Goal: Transaction & Acquisition: Purchase product/service

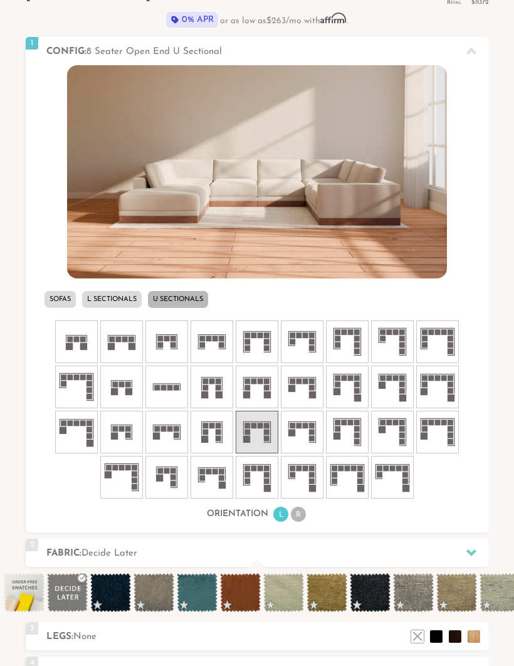
scroll to position [398, 0]
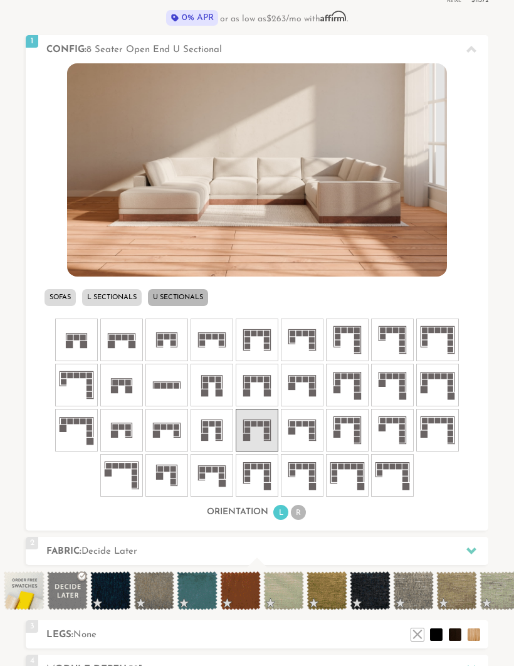
click at [406, 484] on rect at bounding box center [406, 486] width 7 height 7
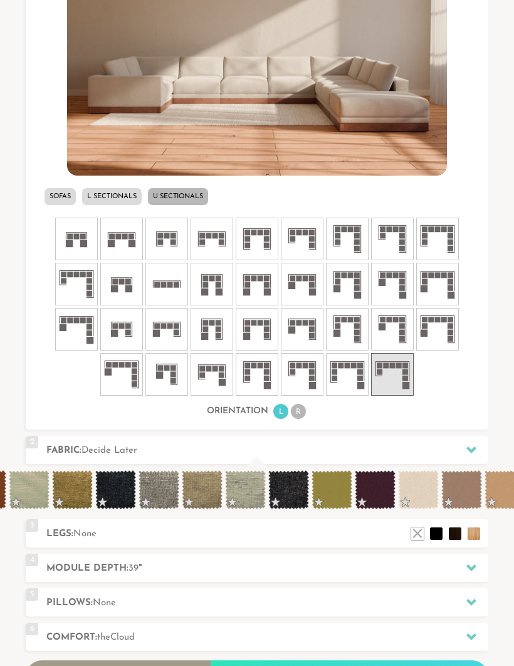
scroll to position [0, 259]
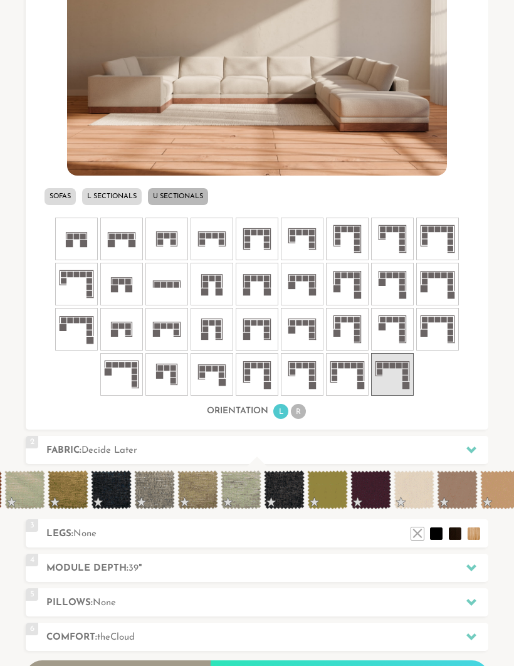
click at [383, 497] on span at bounding box center [371, 490] width 41 height 39
click at [385, 491] on span at bounding box center [371, 490] width 41 height 39
click at [373, 492] on span at bounding box center [371, 490] width 41 height 39
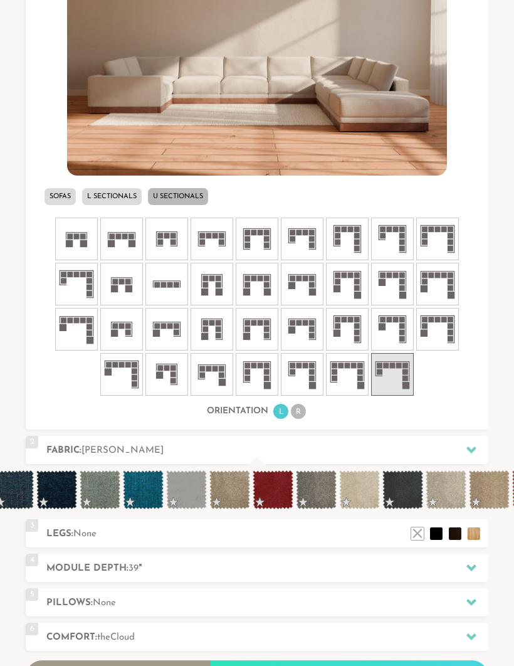
scroll to position [0, 1873]
click at [274, 499] on span at bounding box center [272, 490] width 41 height 39
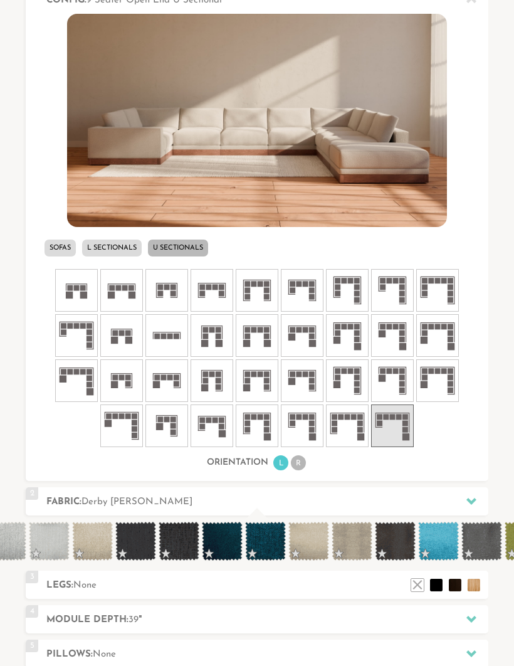
scroll to position [0, 4710]
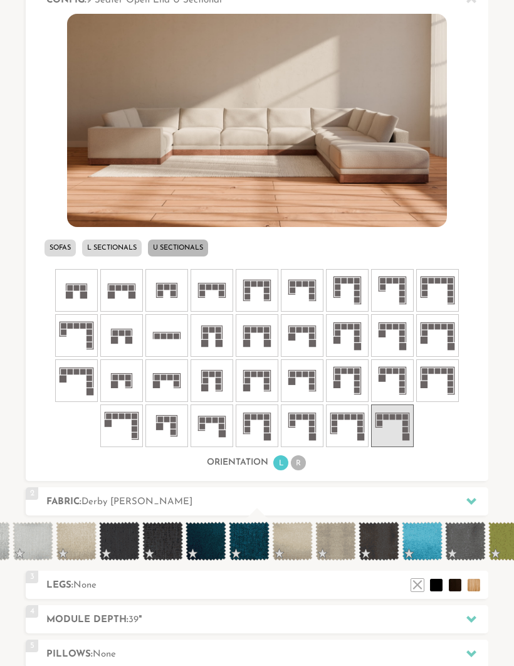
click at [126, 548] on span at bounding box center [119, 541] width 41 height 39
click at [171, 557] on span at bounding box center [162, 541] width 41 height 39
click at [213, 550] on span at bounding box center [206, 541] width 41 height 39
click at [470, 543] on span at bounding box center [465, 541] width 41 height 39
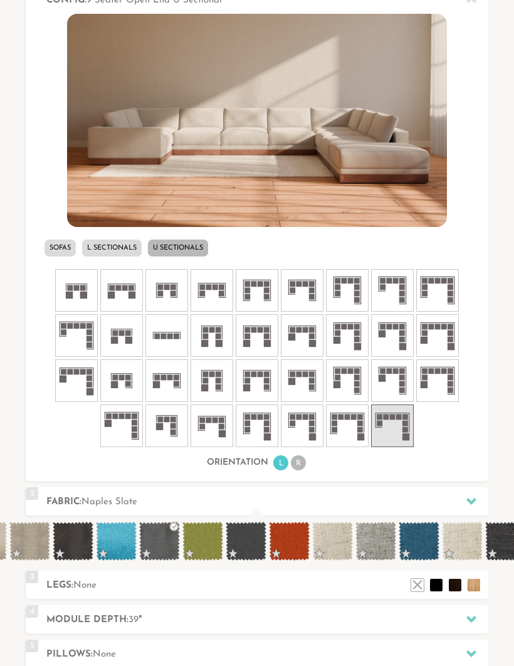
scroll to position [0, 5022]
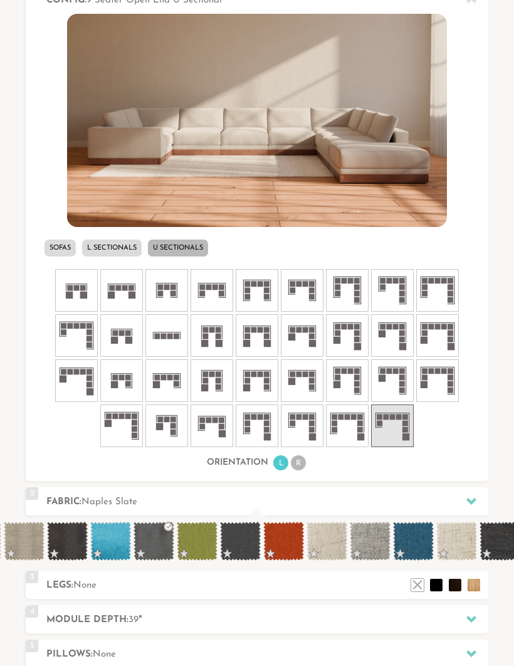
click at [248, 551] on span at bounding box center [240, 541] width 41 height 39
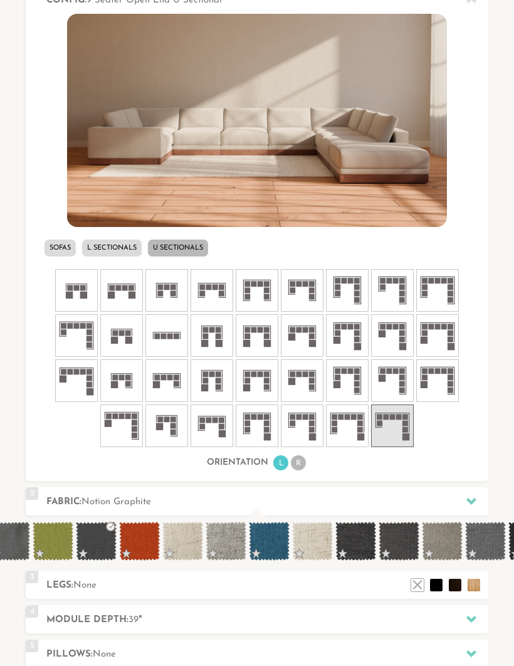
scroll to position [0, 5171]
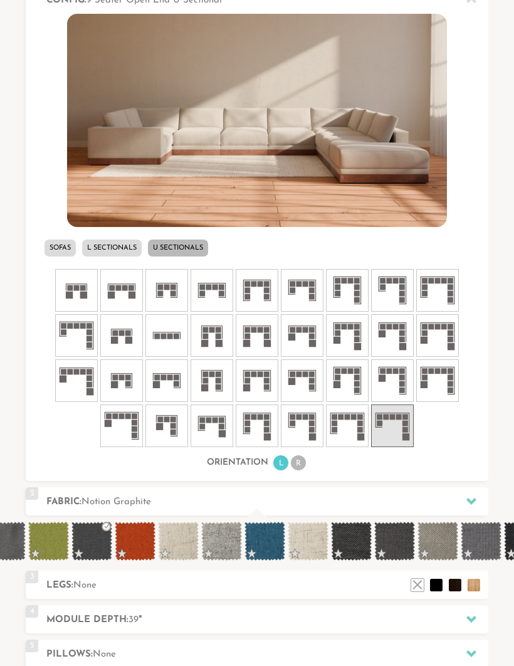
click at [353, 548] on span at bounding box center [351, 541] width 41 height 39
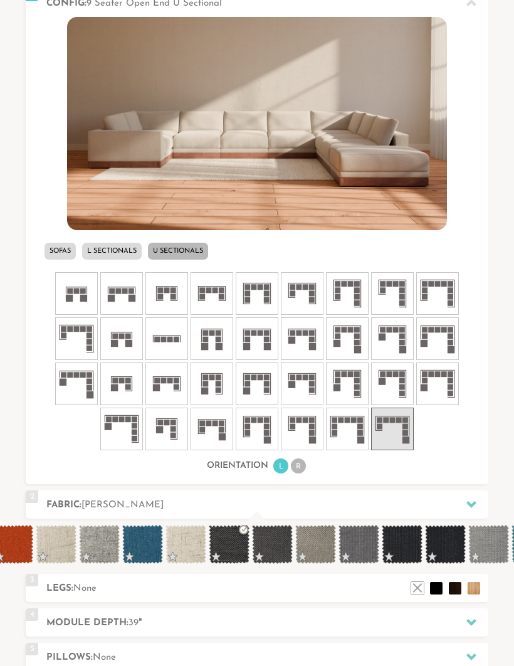
scroll to position [0, 5294]
click at [404, 554] on span at bounding box center [401, 544] width 41 height 39
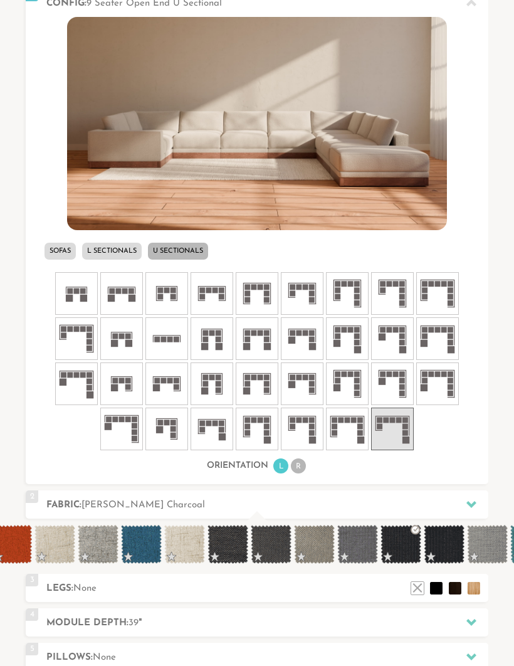
click at [450, 556] on span at bounding box center [444, 544] width 41 height 39
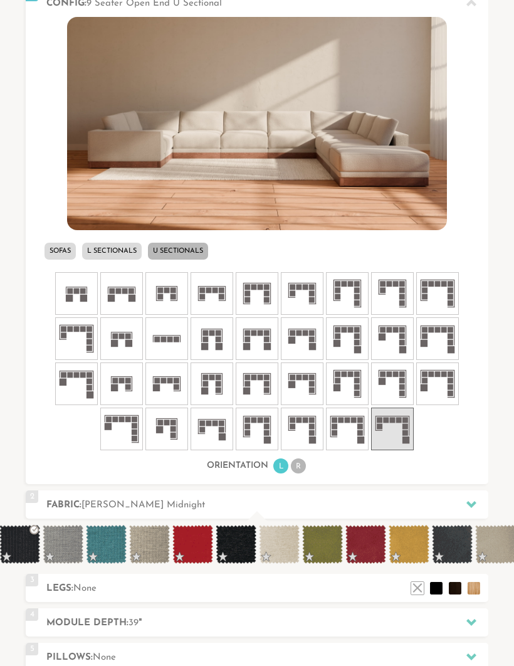
scroll to position [0, 5722]
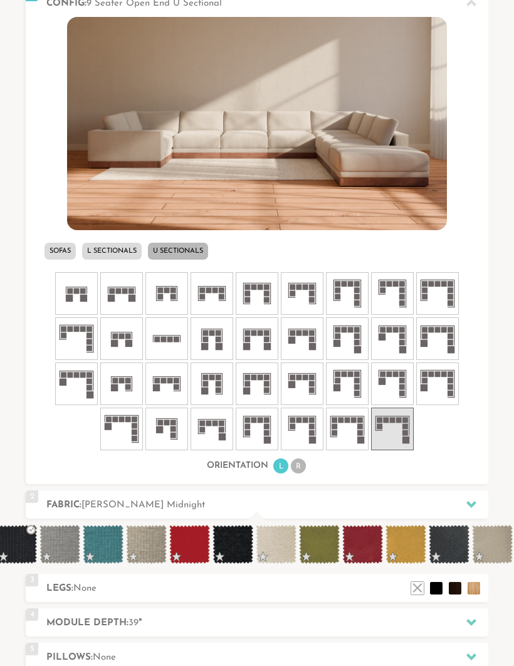
click at [371, 550] on span at bounding box center [363, 544] width 41 height 39
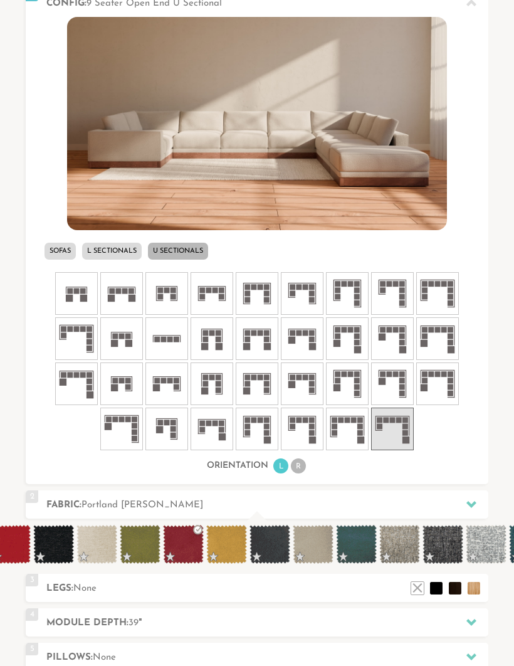
scroll to position [0, 5904]
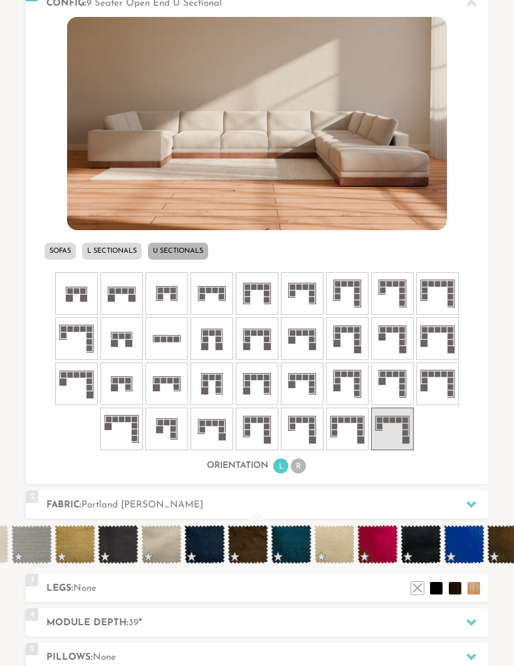
click at [361, 624] on h2 "Module Depth: 39 "" at bounding box center [267, 623] width 442 height 14
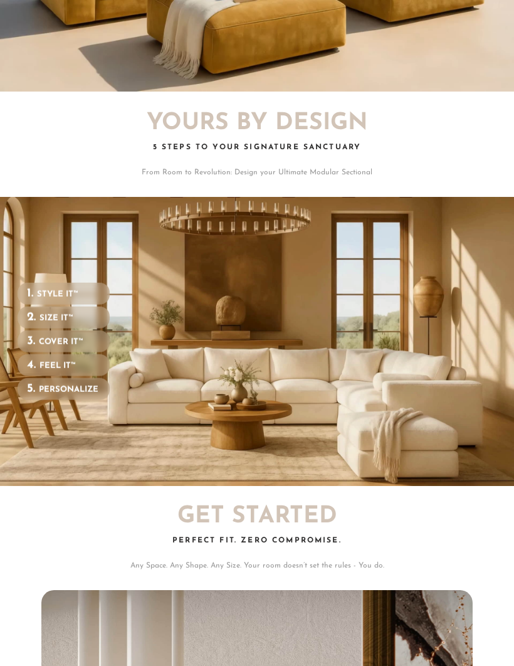
scroll to position [0, 1]
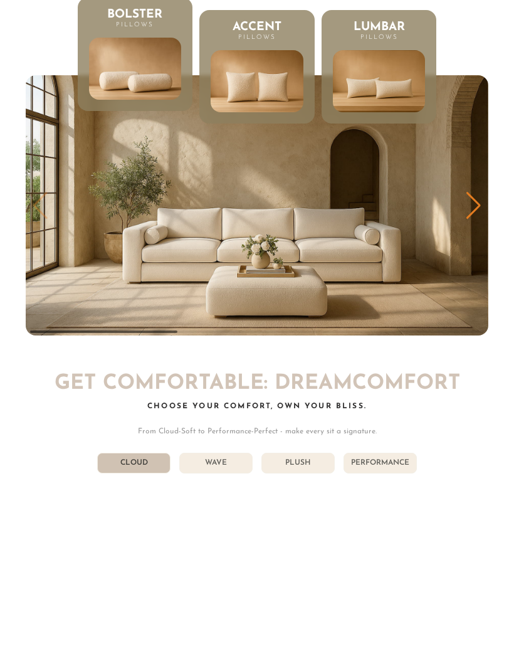
click at [395, 453] on li "Performance" at bounding box center [380, 463] width 73 height 21
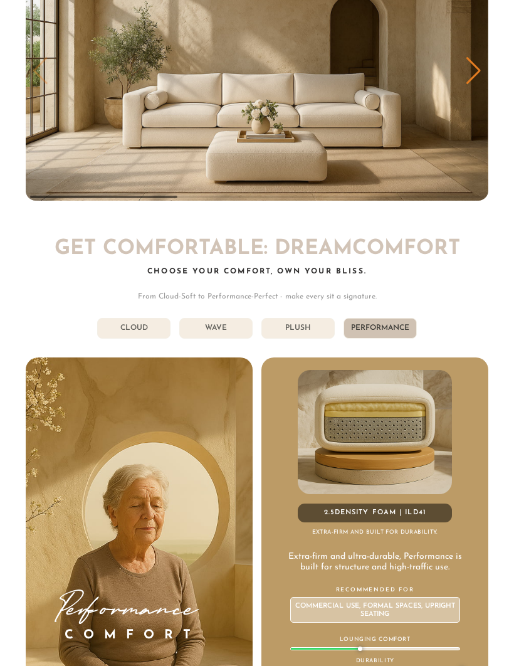
scroll to position [4804, 0]
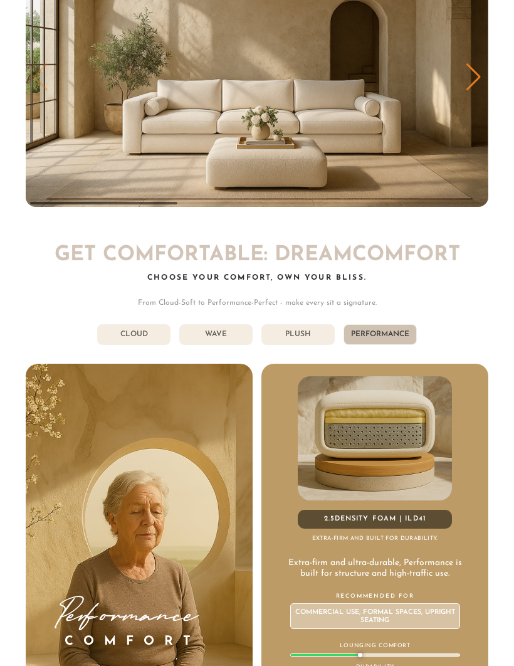
click at [305, 324] on li "Plush" at bounding box center [298, 334] width 73 height 21
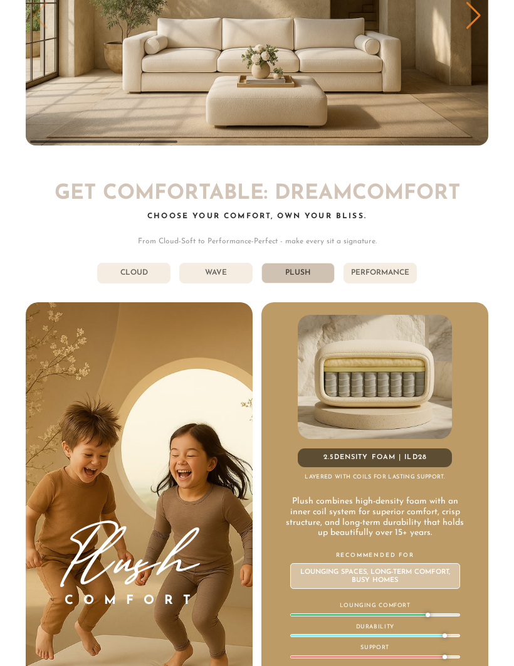
scroll to position [4873, 0]
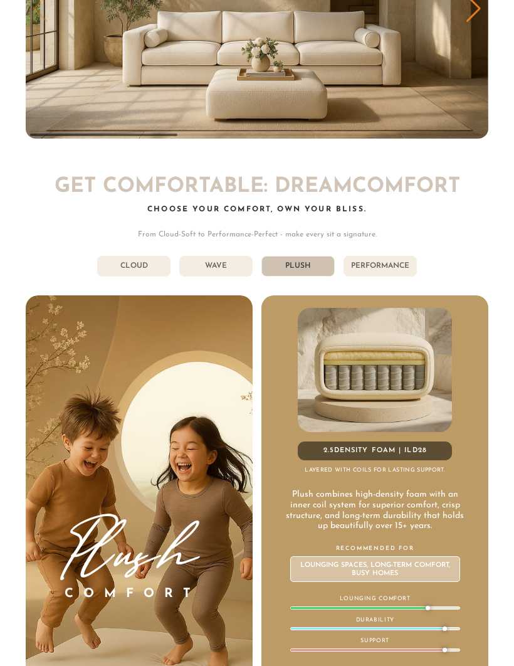
click at [383, 256] on li "Performance" at bounding box center [380, 266] width 73 height 21
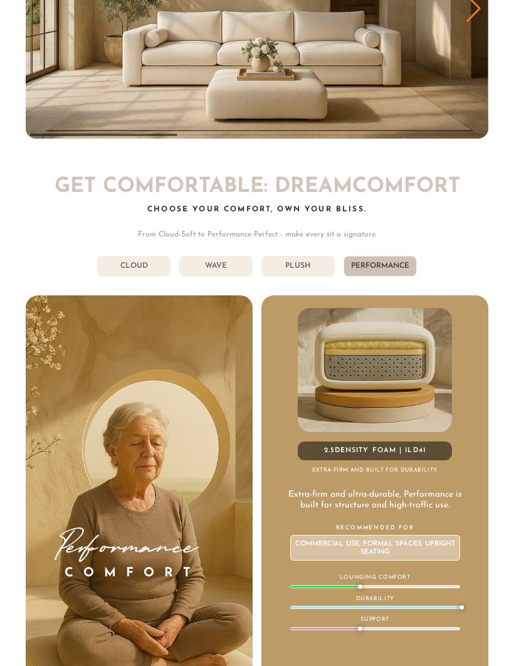
click at [311, 256] on li "Plush" at bounding box center [298, 266] width 73 height 21
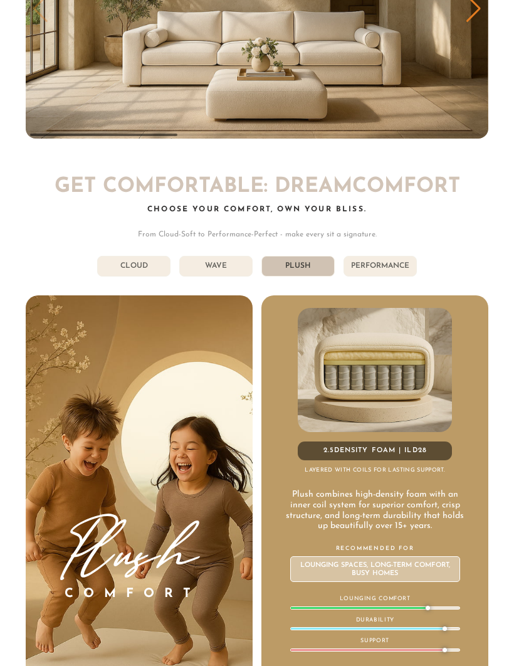
click at [400, 256] on li "Performance" at bounding box center [380, 266] width 73 height 21
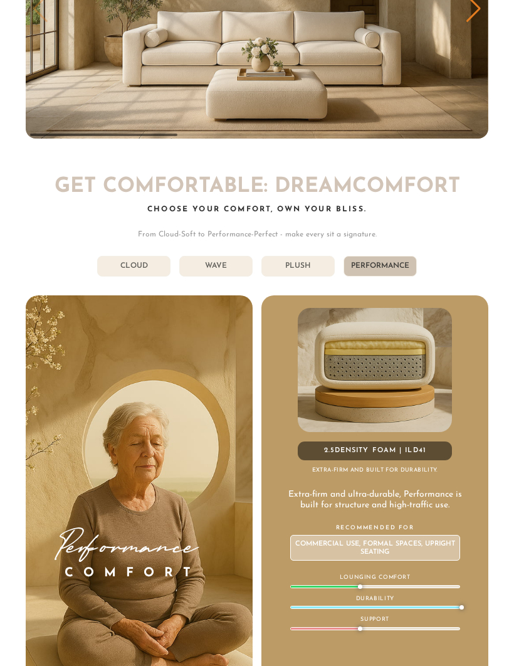
click at [221, 257] on li "Wave" at bounding box center [215, 266] width 73 height 21
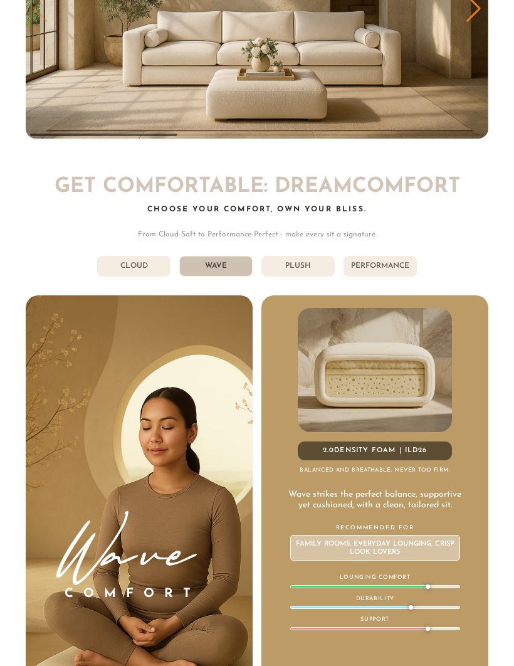
click at [146, 256] on li "Cloud" at bounding box center [133, 266] width 73 height 21
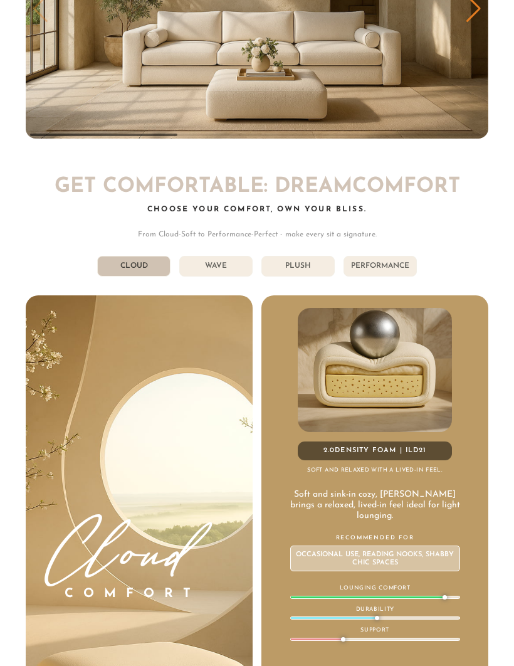
click at [235, 256] on li "Wave" at bounding box center [215, 266] width 73 height 21
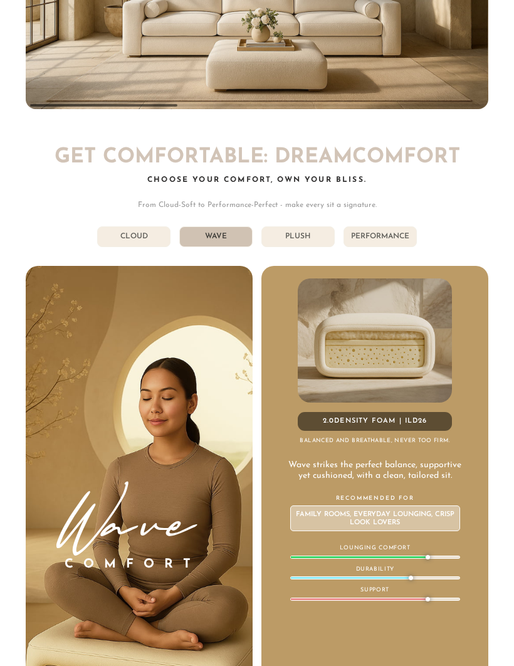
scroll to position [4906, 0]
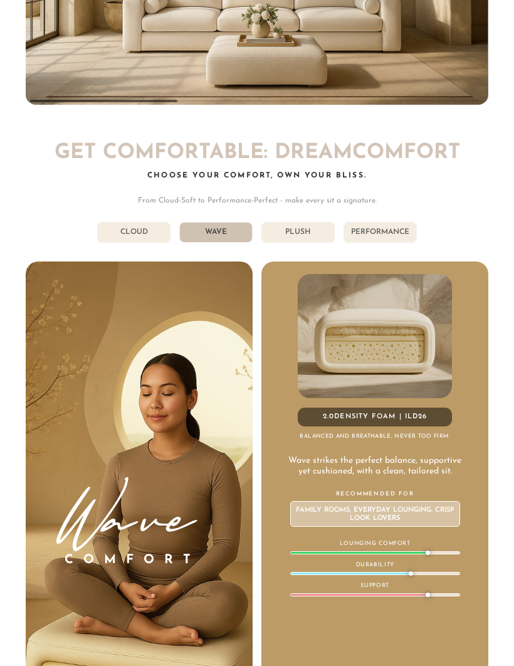
click at [314, 222] on li "Plush" at bounding box center [298, 232] width 73 height 21
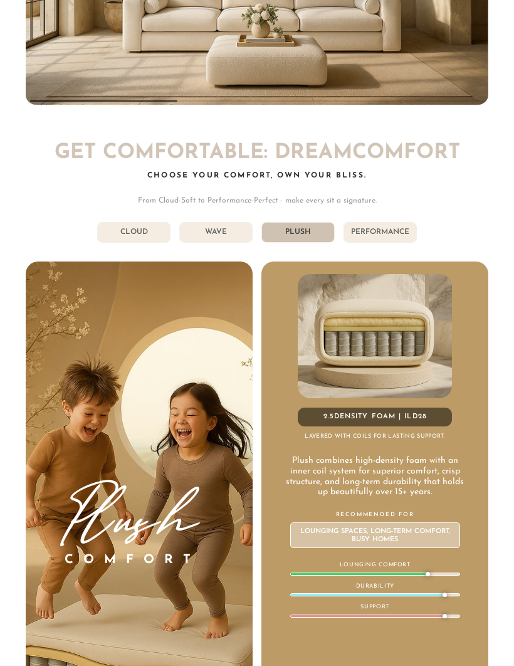
click at [403, 222] on li "Performance" at bounding box center [380, 232] width 73 height 21
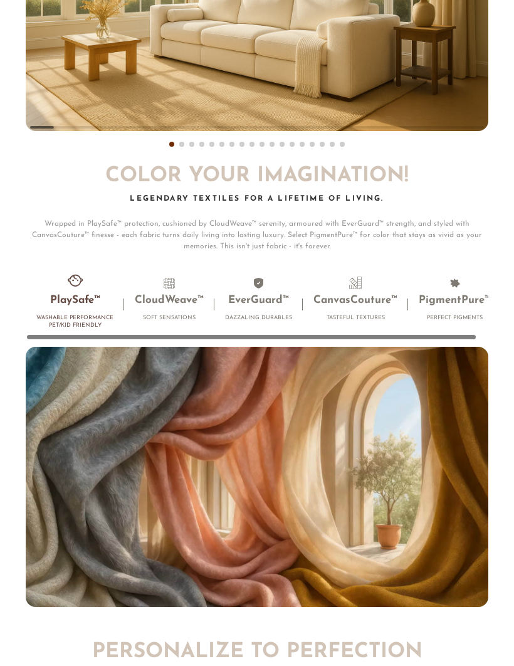
scroll to position [5974, 0]
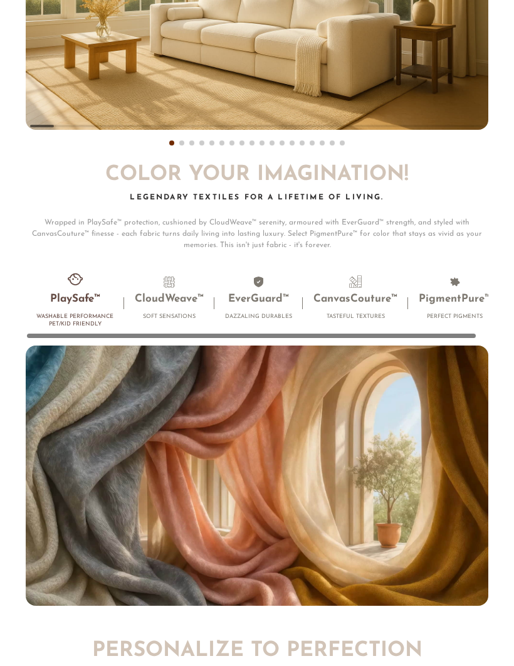
click at [462, 314] on h4 "Perfect Pigments" at bounding box center [455, 318] width 72 height 8
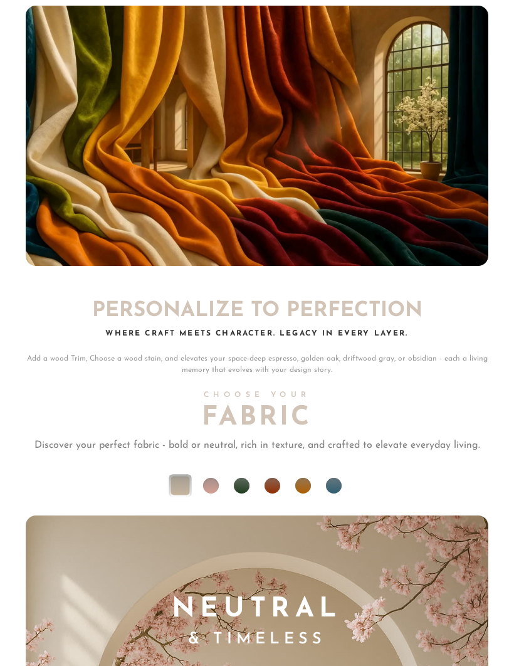
scroll to position [6322, 0]
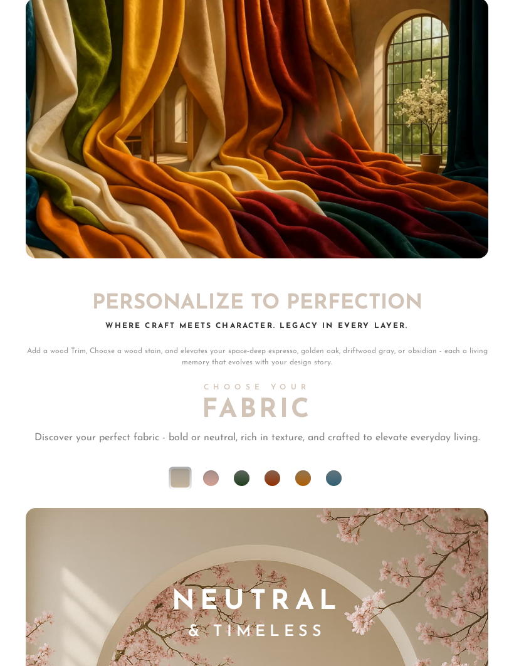
click at [273, 471] on li at bounding box center [273, 479] width 16 height 16
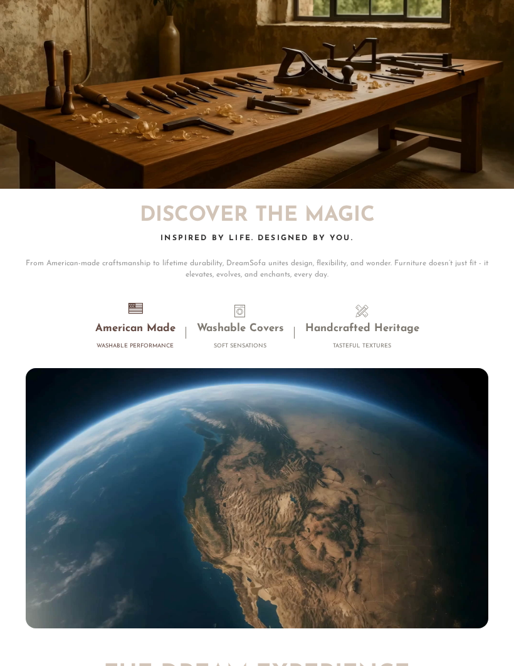
scroll to position [8970, 0]
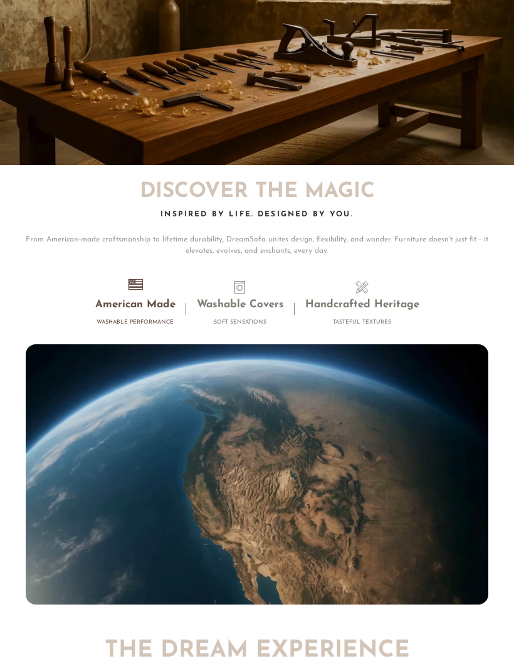
click at [267, 299] on li "Washable Covers Soft Sensations" at bounding box center [240, 306] width 109 height 51
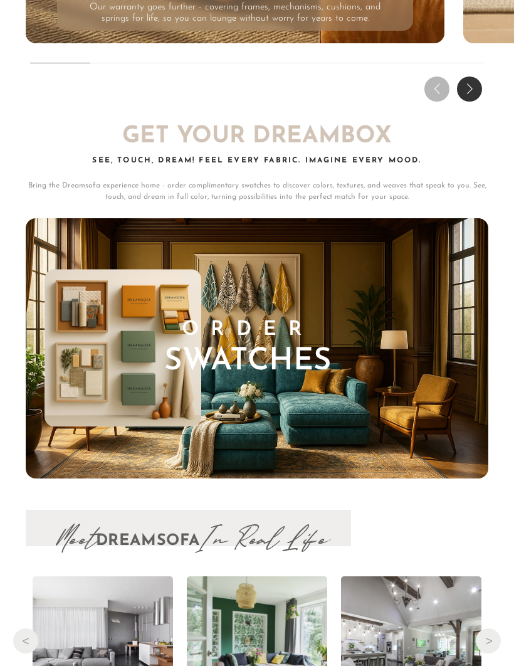
scroll to position [10273, 0]
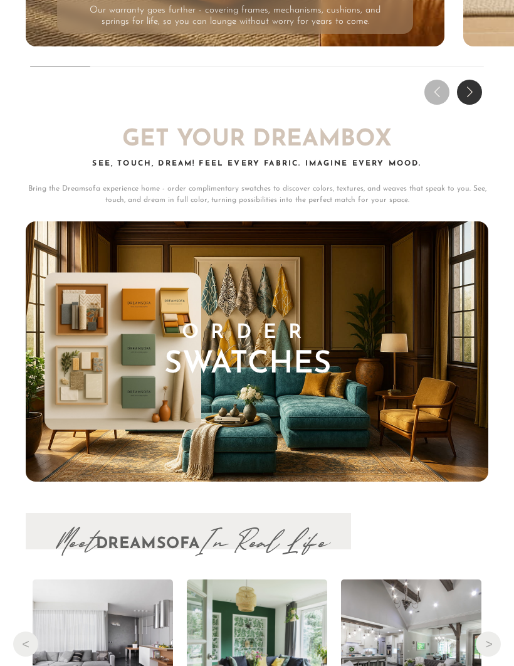
click at [341, 395] on img at bounding box center [257, 351] width 463 height 260
